Goal: Information Seeking & Learning: Learn about a topic

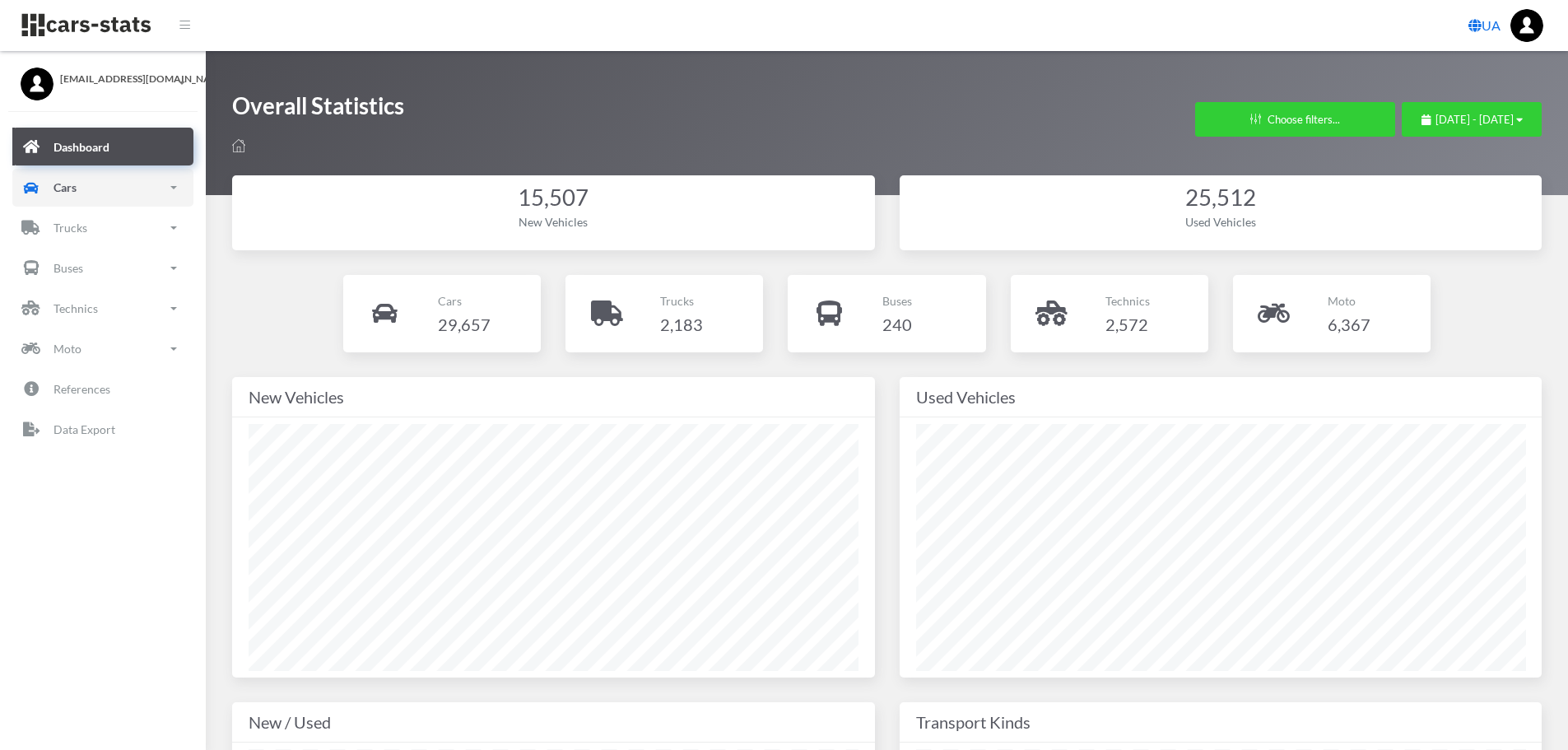
click at [77, 193] on p "Cars" at bounding box center [65, 188] width 23 height 21
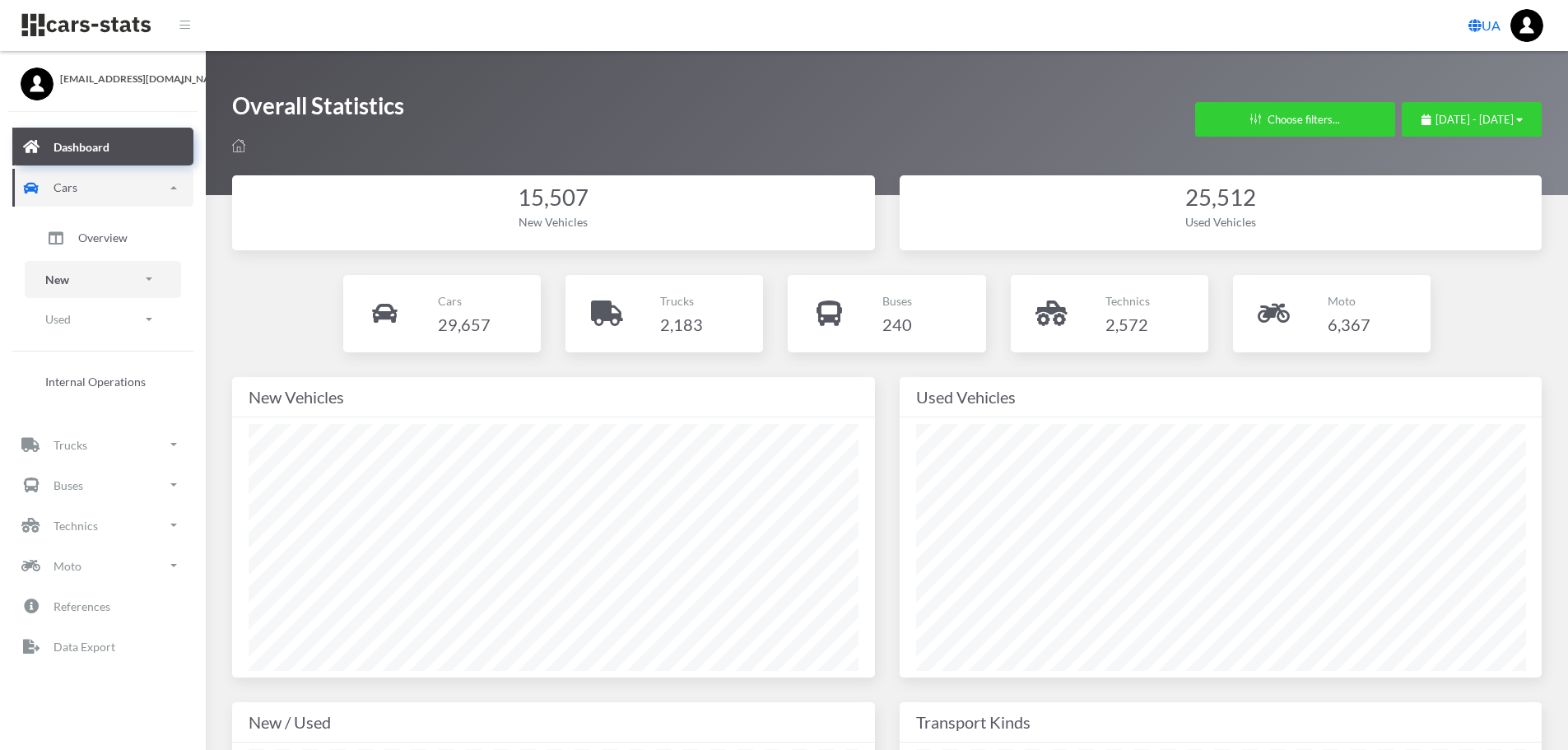
click at [81, 278] on link "New" at bounding box center [102, 279] width 157 height 37
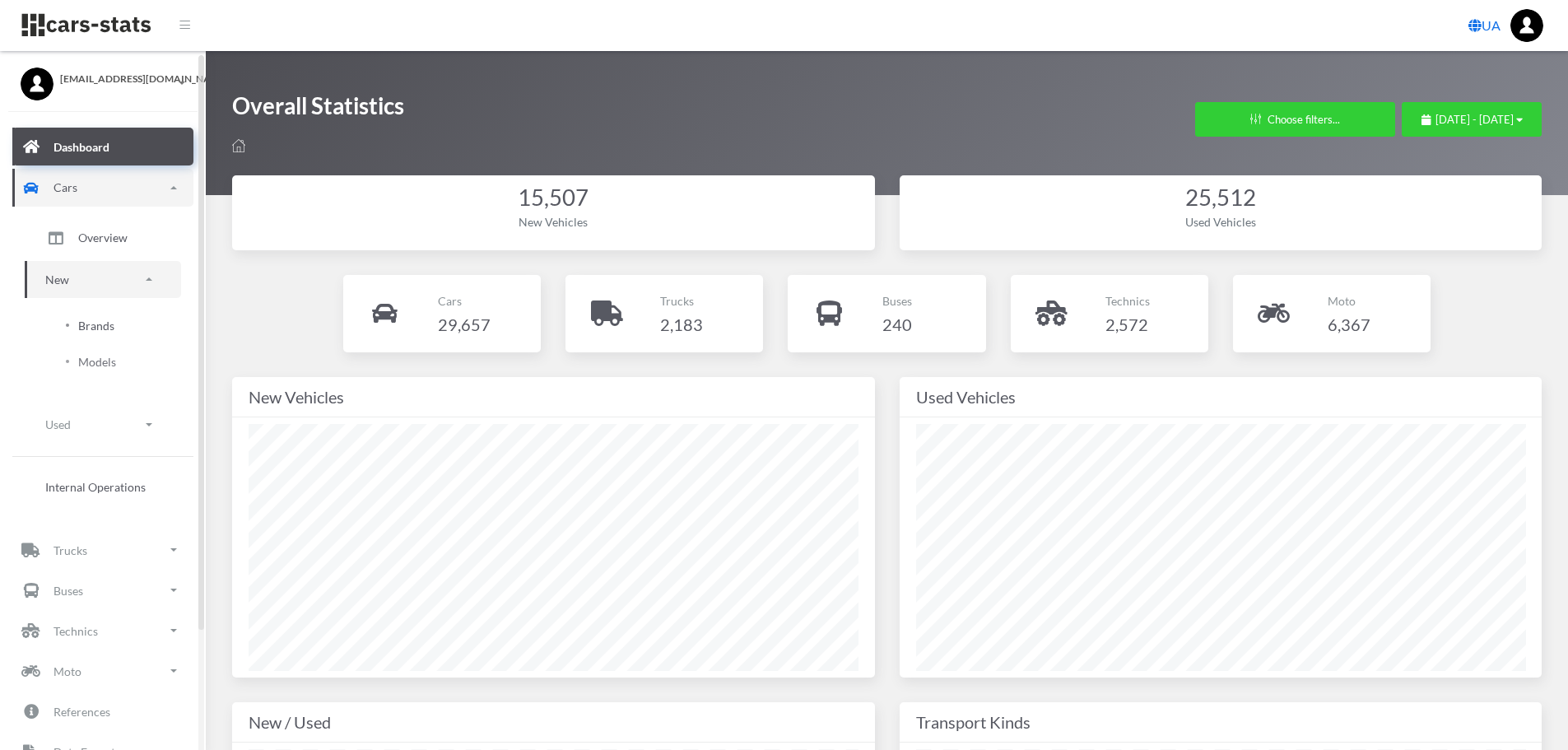
click at [92, 318] on span "Brands" at bounding box center [96, 326] width 37 height 17
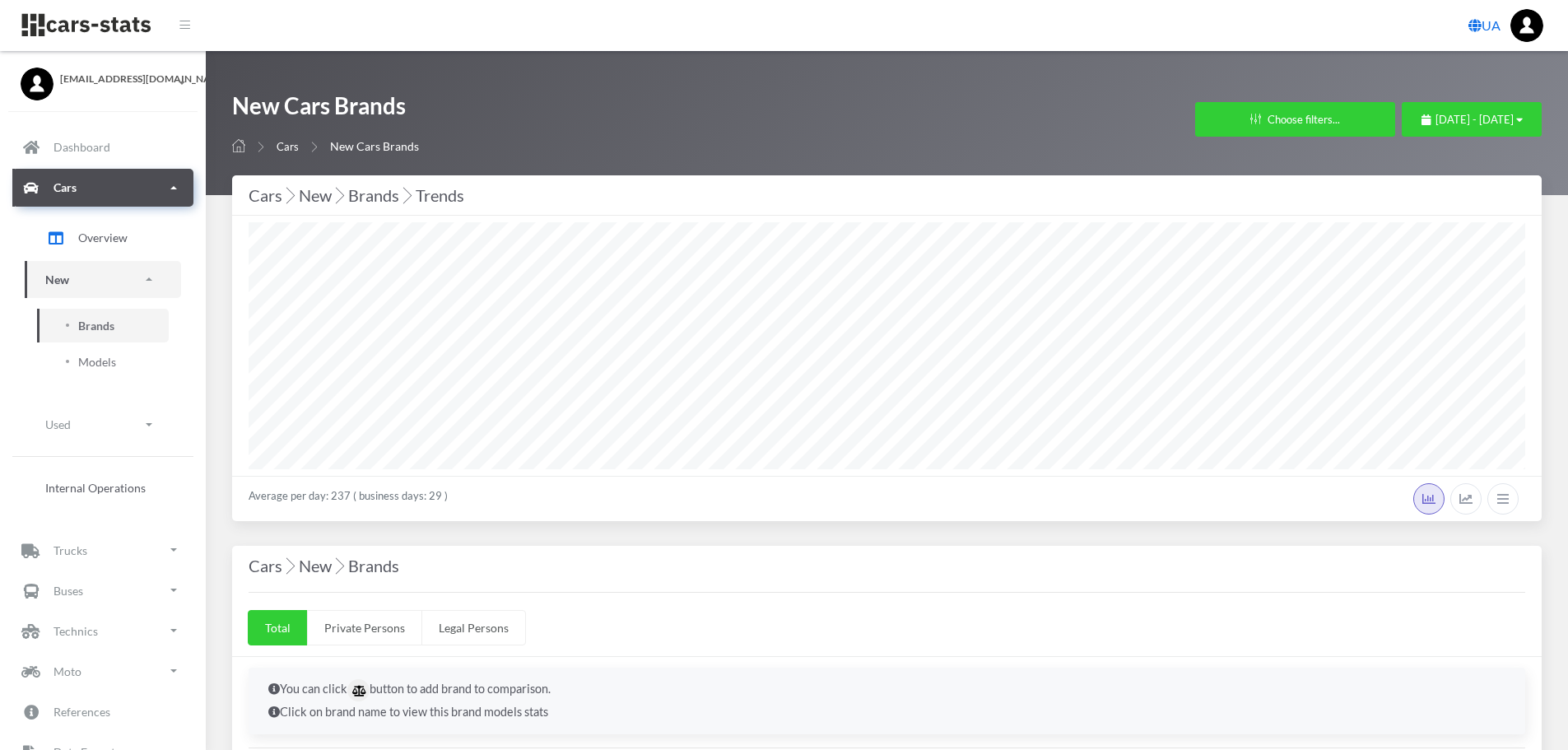
select select "25"
click at [1472, 99] on div "New Cars Brands Cars New Cars Brands Filters in Cars × Brands (Up to 10 brands)…" at bounding box center [887, 122] width 1310 height 65
click at [1463, 112] on div "[DATE] - [DATE]" at bounding box center [1472, 120] width 101 height 17
click at [1446, 215] on li "This Month" at bounding box center [1464, 223] width 115 height 25
select select "25"
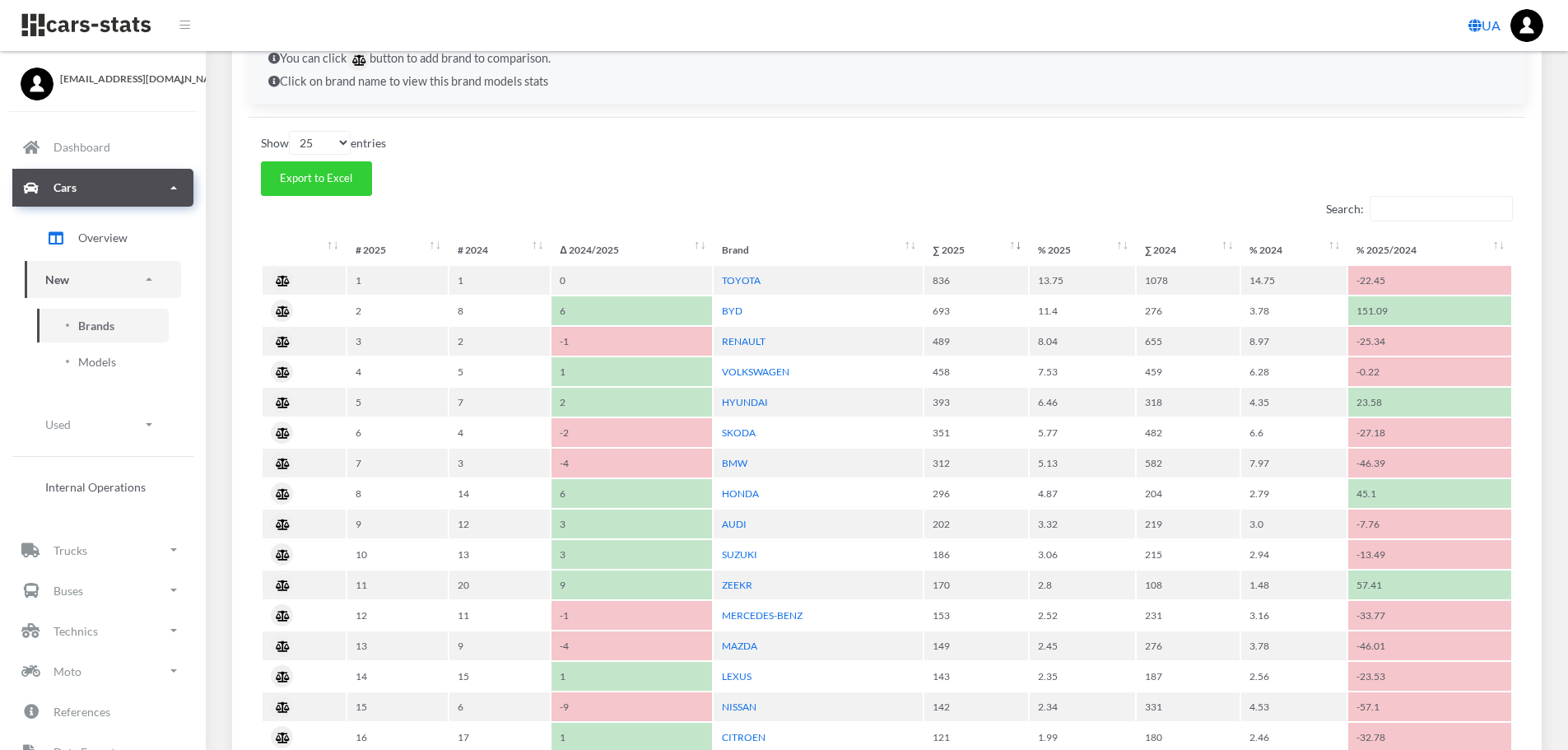
scroll to position [659, 0]
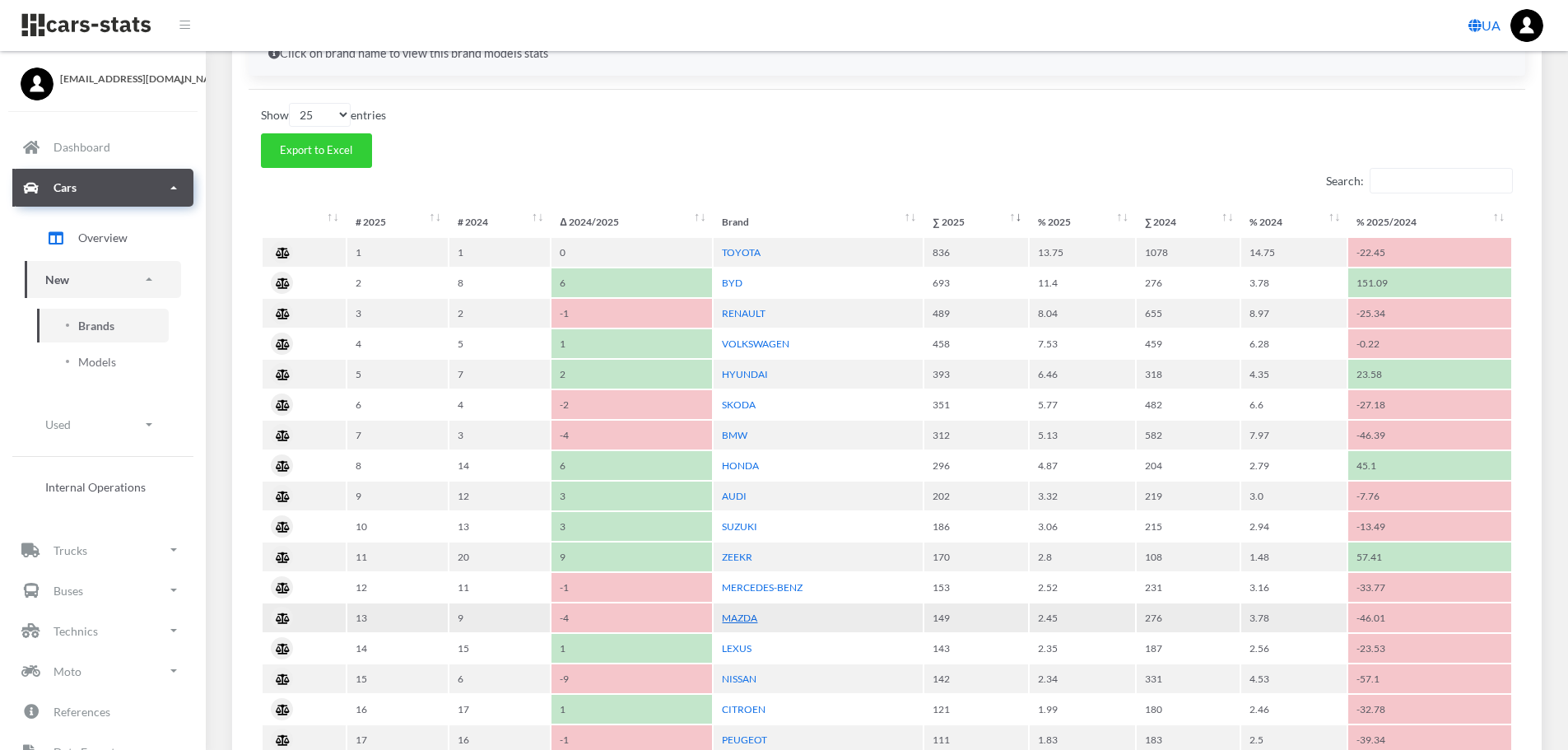
click at [746, 620] on link "MAZDA" at bounding box center [739, 618] width 36 height 12
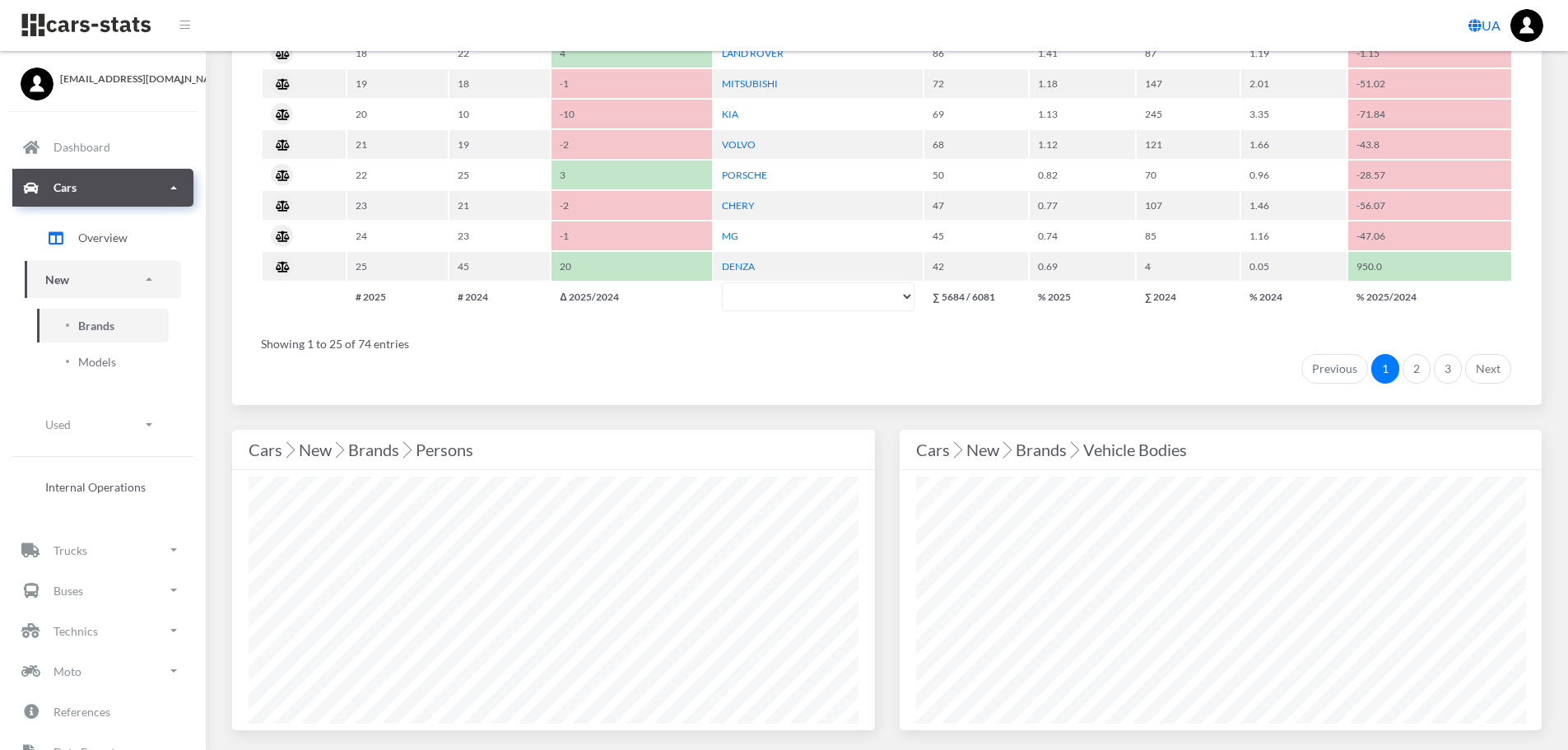
scroll to position [1400, 0]
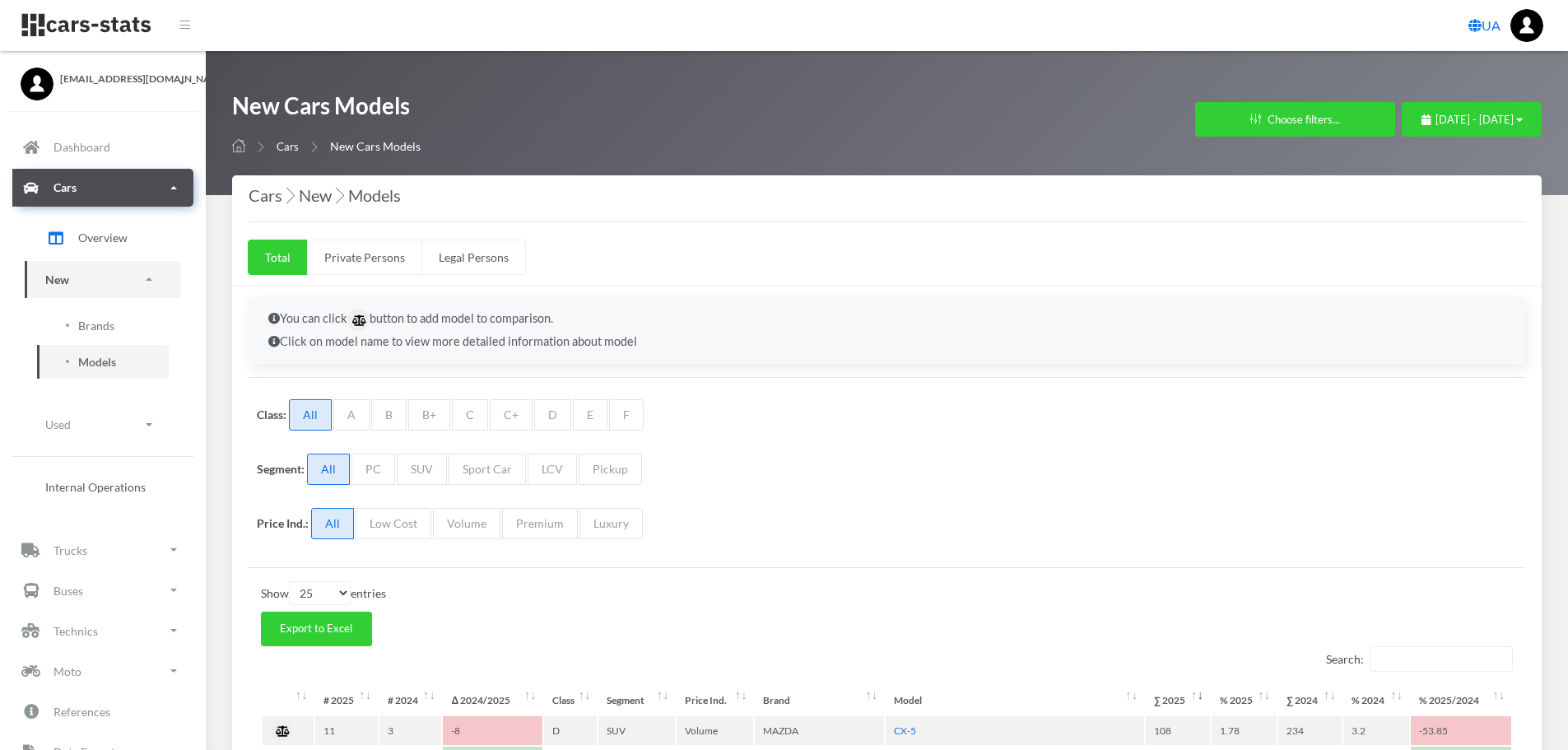
select select "25"
select select "MAZDA"
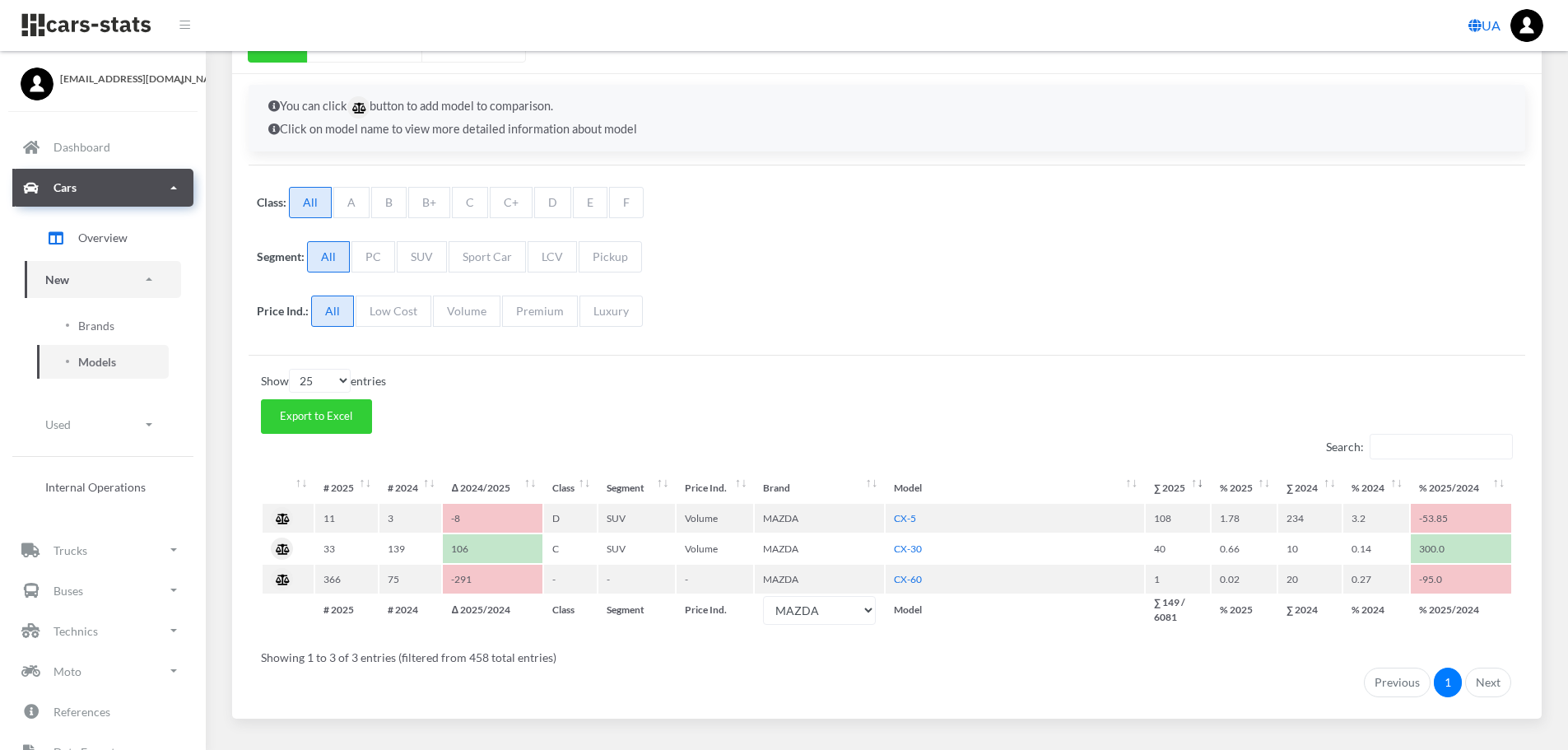
scroll to position [252, 0]
